Goal: Transaction & Acquisition: Purchase product/service

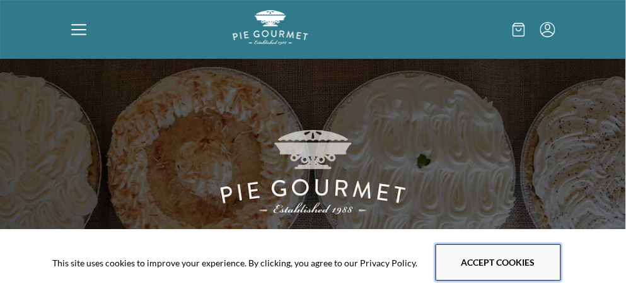
click at [470, 264] on button "Accept cookies" at bounding box center [499, 262] width 126 height 37
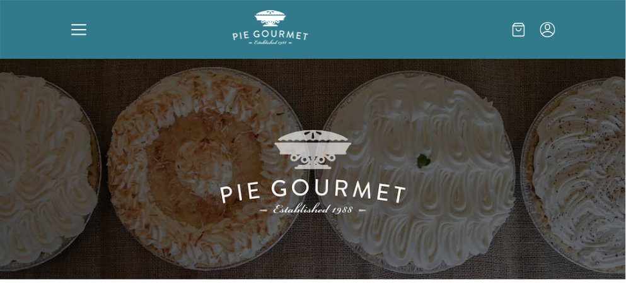
click at [79, 28] on icon at bounding box center [78, 29] width 15 height 15
click at [82, 29] on div "Home Shop" at bounding box center [313, 148] width 626 height 296
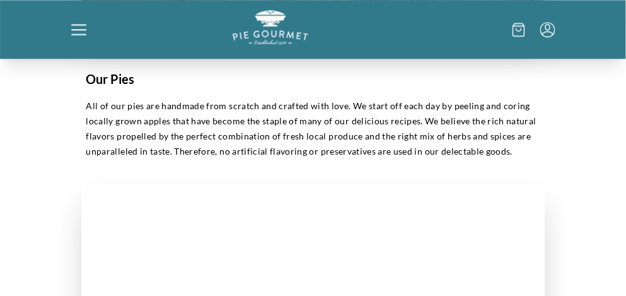
scroll to position [656, 0]
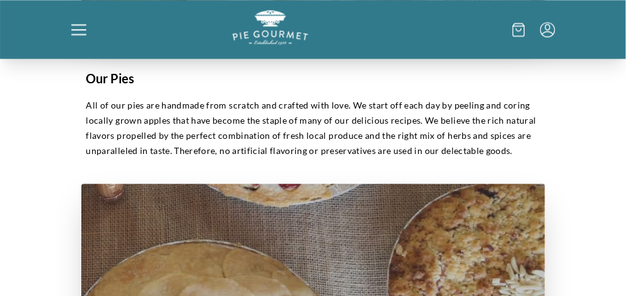
click at [78, 26] on icon at bounding box center [78, 29] width 15 height 15
click at [80, 33] on div "Home Shop" at bounding box center [313, 148] width 626 height 296
click at [80, 33] on icon at bounding box center [78, 33] width 15 height 1
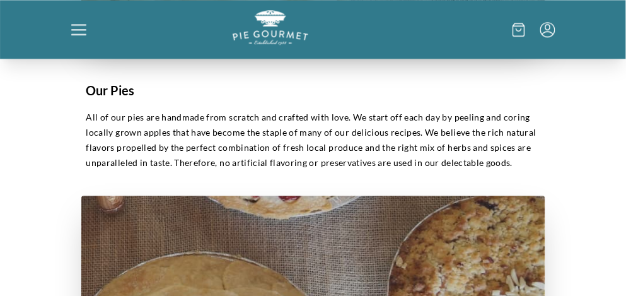
scroll to position [641, 0]
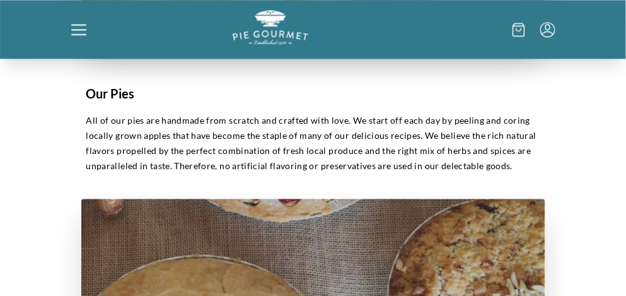
click at [513, 31] on div "Home Shop" at bounding box center [313, 148] width 626 height 296
click at [518, 30] on icon at bounding box center [519, 29] width 5 height 3
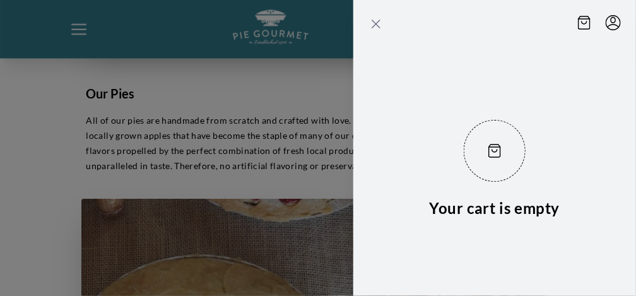
click at [379, 20] on icon "Close panel" at bounding box center [376, 24] width 8 height 8
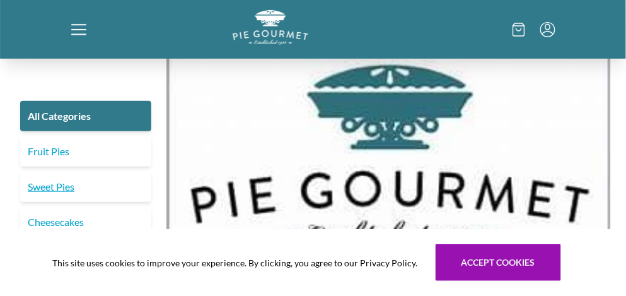
scroll to position [609, 0]
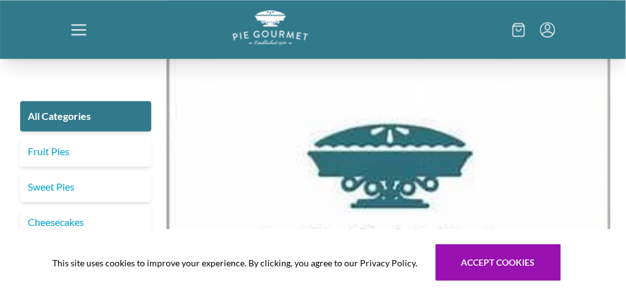
drag, startPoint x: 165, startPoint y: 102, endPoint x: 162, endPoint y: 167, distance: 65.7
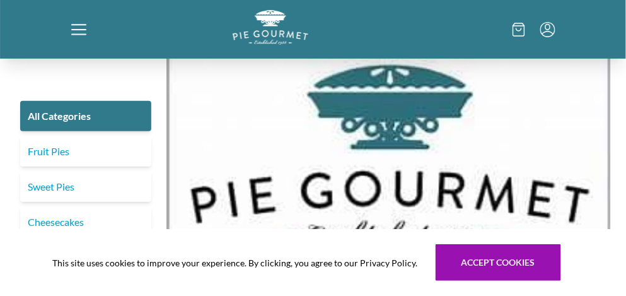
scroll to position [0, 0]
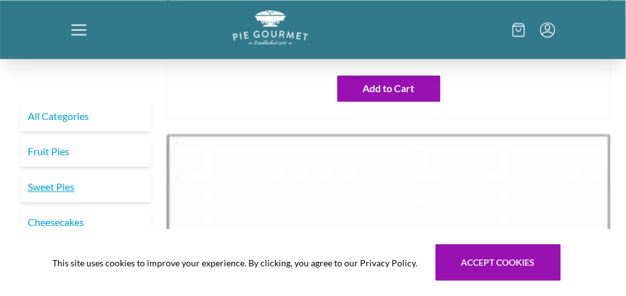
scroll to position [967, 0]
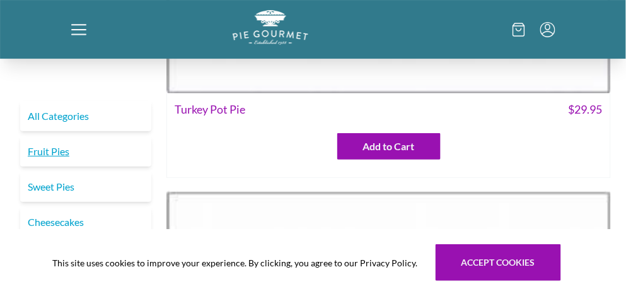
click at [53, 151] on link "Fruit Pies" at bounding box center [85, 151] width 131 height 30
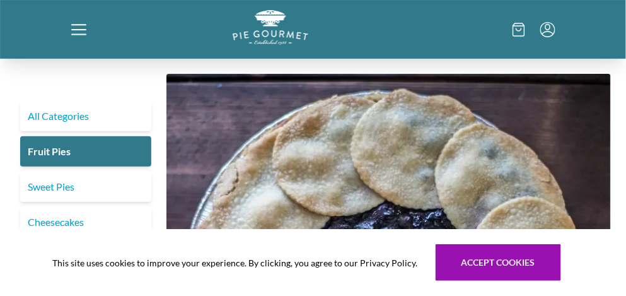
click at [575, 272] on div "This site uses cookies to improve your experience. By clicking, you agree to ou…" at bounding box center [313, 262] width 626 height 67
click at [52, 117] on link "All Categories" at bounding box center [85, 116] width 131 height 30
